Goal: Navigation & Orientation: Find specific page/section

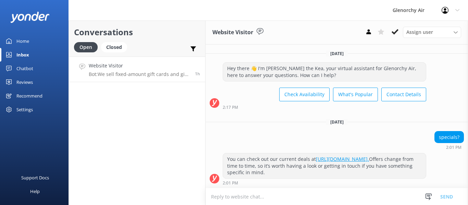
scroll to position [153, 0]
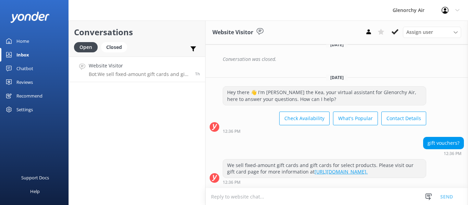
drag, startPoint x: 0, startPoint y: 0, endPoint x: 25, endPoint y: 59, distance: 64.1
click at [25, 59] on div "Inbox" at bounding box center [22, 55] width 13 height 14
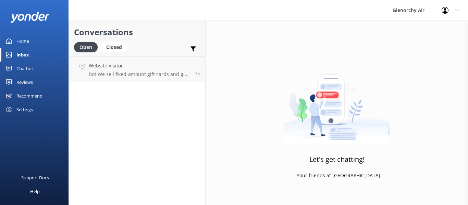
click at [25, 68] on div "Chatbot" at bounding box center [24, 69] width 17 height 14
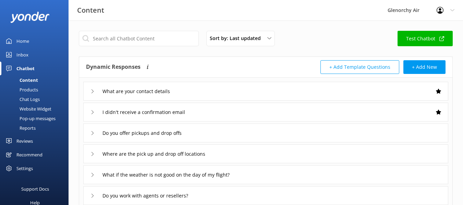
click at [23, 57] on div "Inbox" at bounding box center [22, 55] width 12 height 14
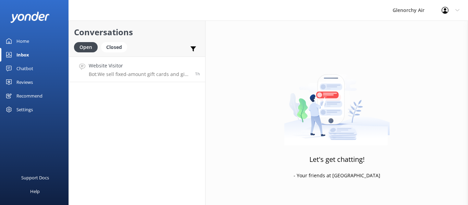
click at [135, 68] on h4 "Website Visitor" at bounding box center [139, 66] width 101 height 8
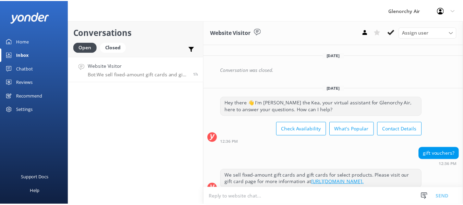
scroll to position [153, 0]
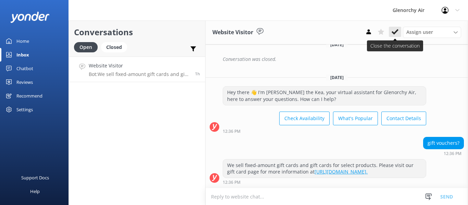
click at [392, 30] on icon at bounding box center [394, 31] width 7 height 7
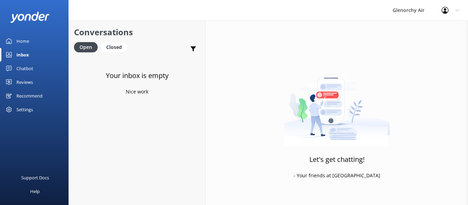
click at [22, 68] on div "Chatbot" at bounding box center [24, 69] width 17 height 14
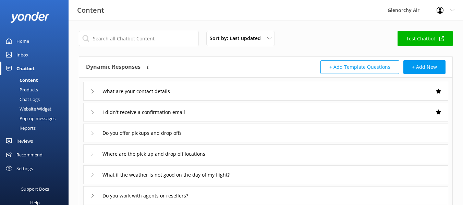
click at [24, 51] on div "Inbox" at bounding box center [22, 55] width 12 height 14
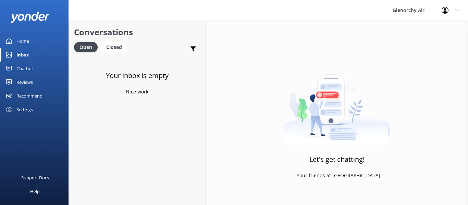
click at [30, 43] on link "Home" at bounding box center [34, 41] width 68 height 14
